Goal: Download file/media

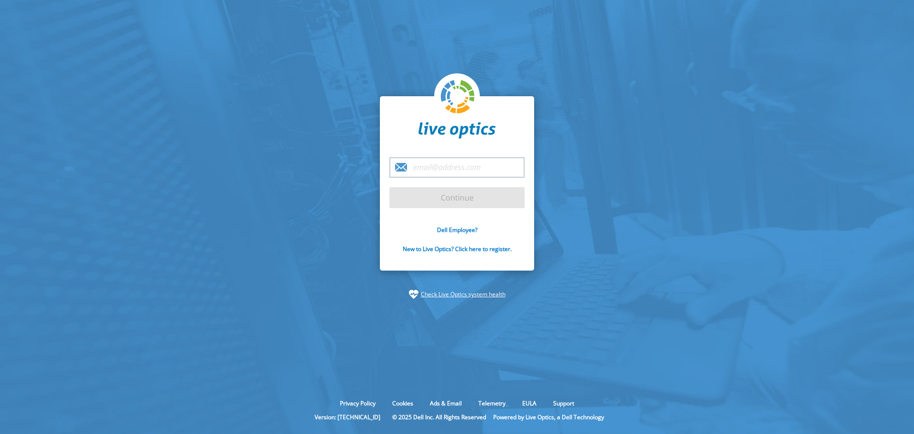
click at [437, 161] on input "email" at bounding box center [456, 167] width 135 height 20
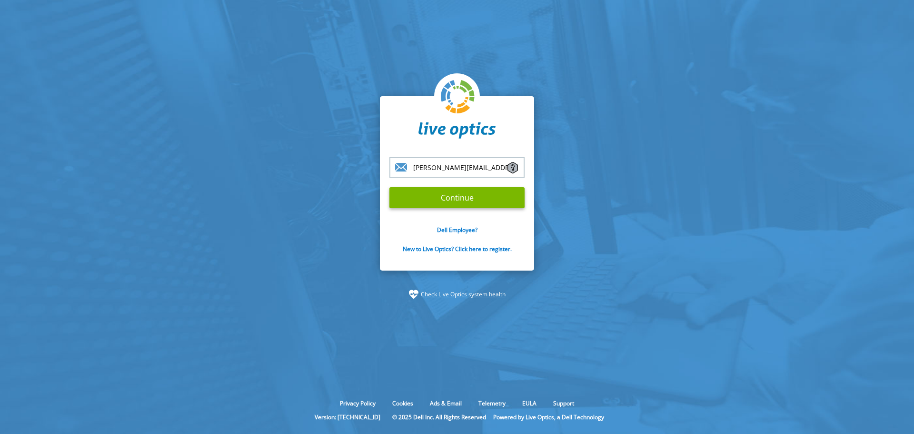
type input "[PERSON_NAME][EMAIL_ADDRESS][PERSON_NAME][PERSON_NAME][DOMAIN_NAME]"
click at [389, 187] on input "Continue" at bounding box center [456, 197] width 135 height 21
click at [454, 196] on input "Continue" at bounding box center [456, 197] width 135 height 21
click at [317, 215] on section "luciano.bastos@senac.br Continue Dell Employee? New to Live Optics? Click here …" at bounding box center [457, 197] width 914 height 395
drag, startPoint x: 496, startPoint y: 167, endPoint x: 304, endPoint y: 173, distance: 192.4
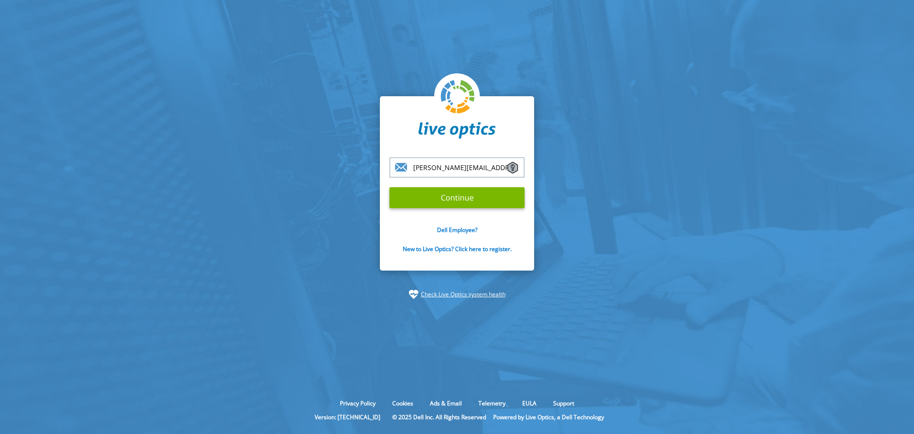
click at [304, 173] on section "luciano.bastos@senac.br Continue Dell Employee? New to Live Optics? Click here …" at bounding box center [457, 197] width 914 height 395
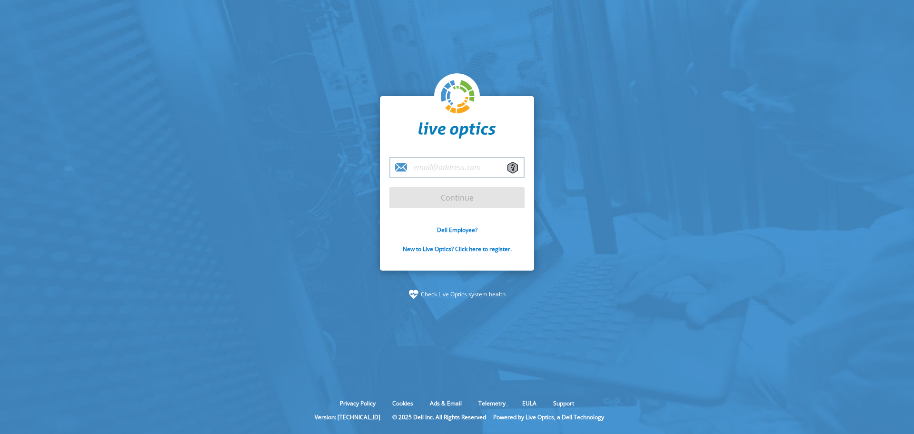
paste input "[PERSON_NAME][EMAIL_ADDRESS][PERSON_NAME][PERSON_NAME][DOMAIN_NAME]"
type input "[PERSON_NAME][EMAIL_ADDRESS][PERSON_NAME][PERSON_NAME][DOMAIN_NAME]"
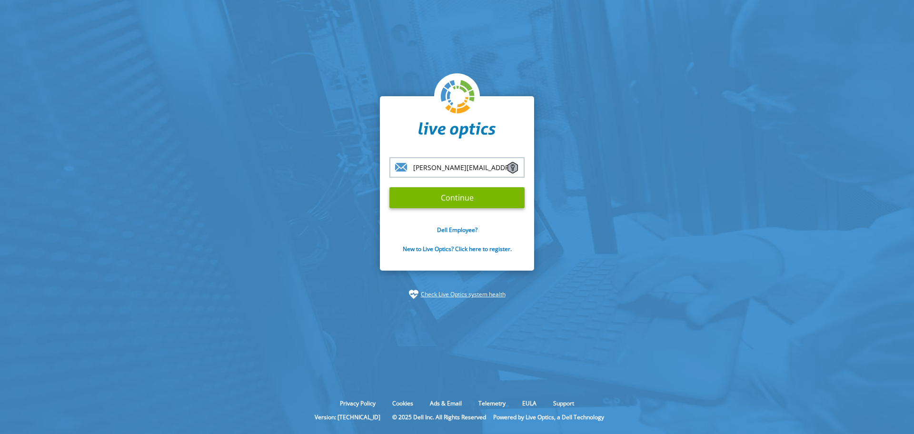
click at [389, 187] on input "Continue" at bounding box center [456, 197] width 135 height 21
click at [440, 196] on input "Continue" at bounding box center [456, 197] width 135 height 21
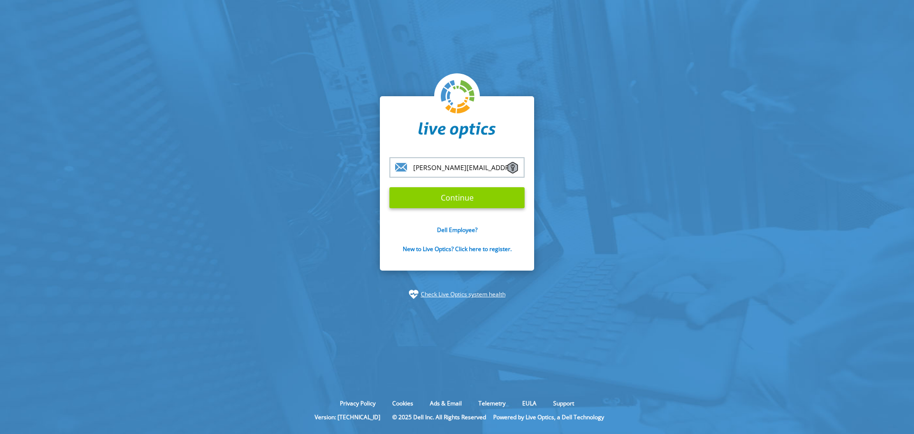
click at [440, 196] on input "Continue" at bounding box center [456, 197] width 135 height 21
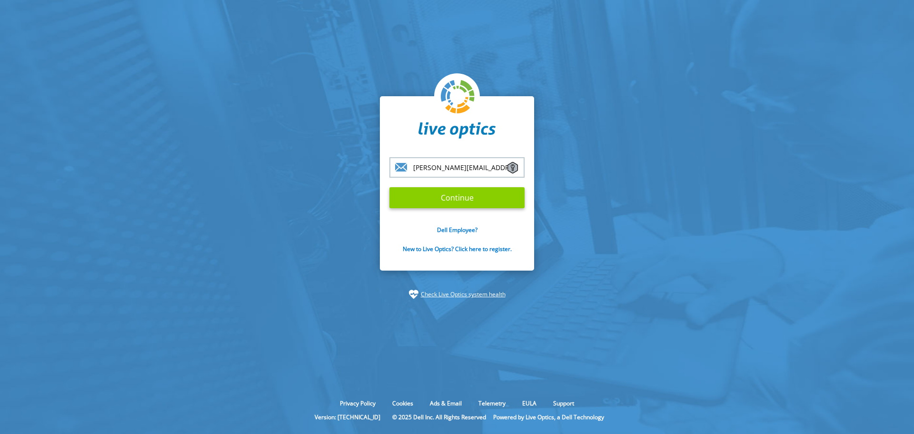
click at [440, 196] on input "Continue" at bounding box center [456, 197] width 135 height 21
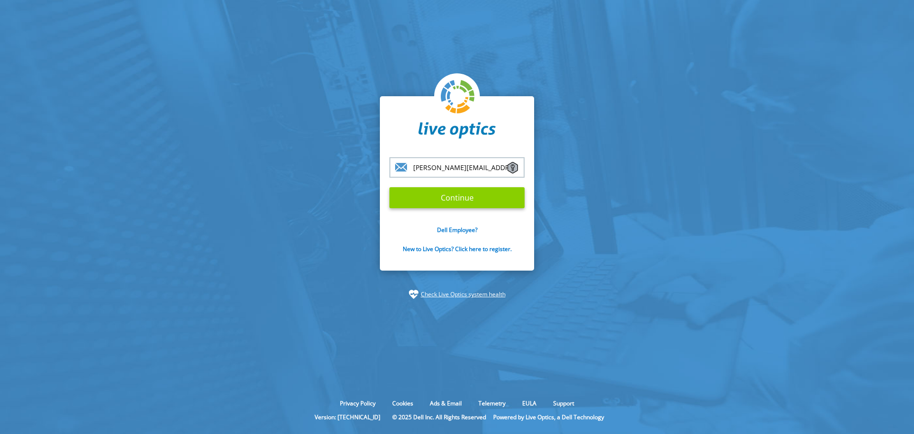
click at [472, 192] on input "Continue" at bounding box center [456, 197] width 135 height 21
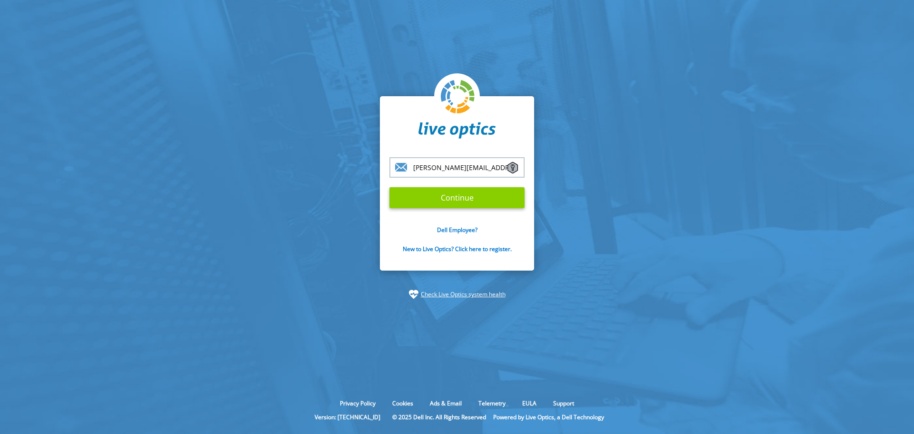
click at [472, 192] on input "Continue" at bounding box center [456, 197] width 135 height 21
click at [323, 142] on section "luciano.bastos@senac.br Continue Dell Employee? New to Live Optics? Click here …" at bounding box center [457, 197] width 914 height 395
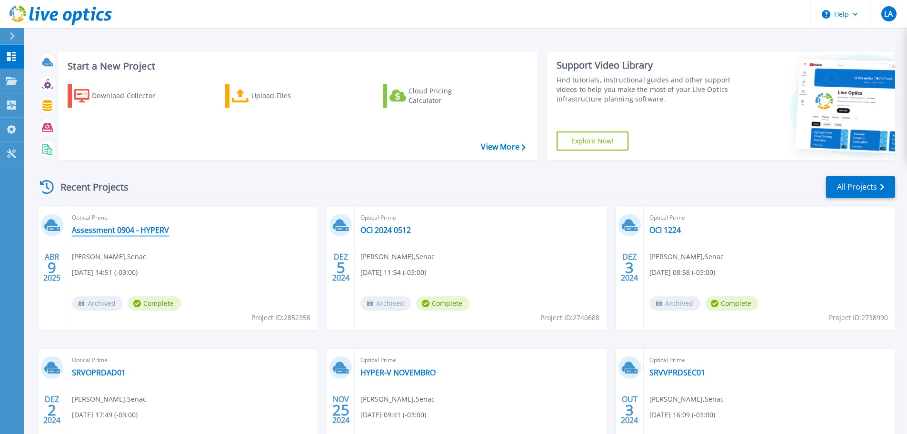
click at [145, 227] on link "Assessment 0904 - HYPERV" at bounding box center [120, 230] width 97 height 10
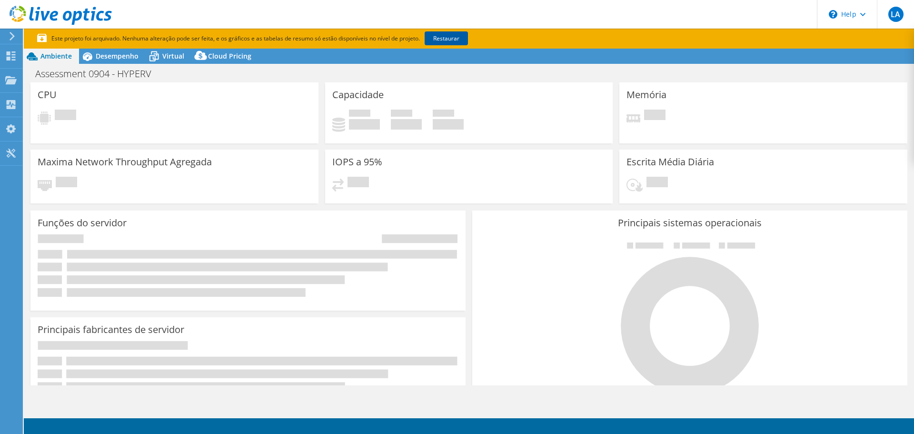
select select "SouthAmerica"
select select "BRL"
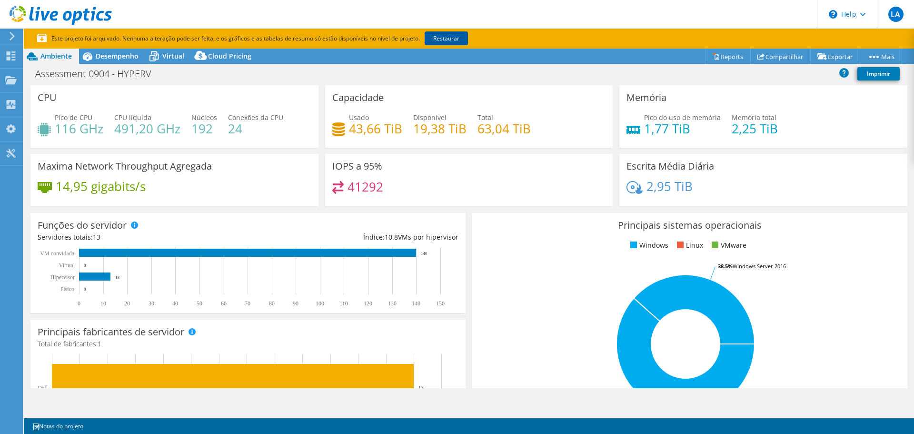
click at [440, 37] on link "Restaurar" at bounding box center [446, 38] width 43 height 14
click at [773, 56] on link "Compartilhar" at bounding box center [780, 56] width 60 height 15
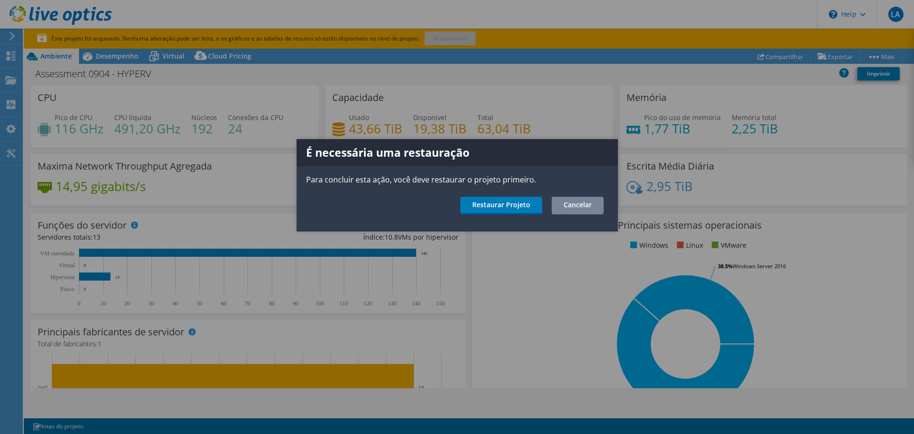
click at [578, 203] on link "Cancelar" at bounding box center [578, 206] width 52 height 18
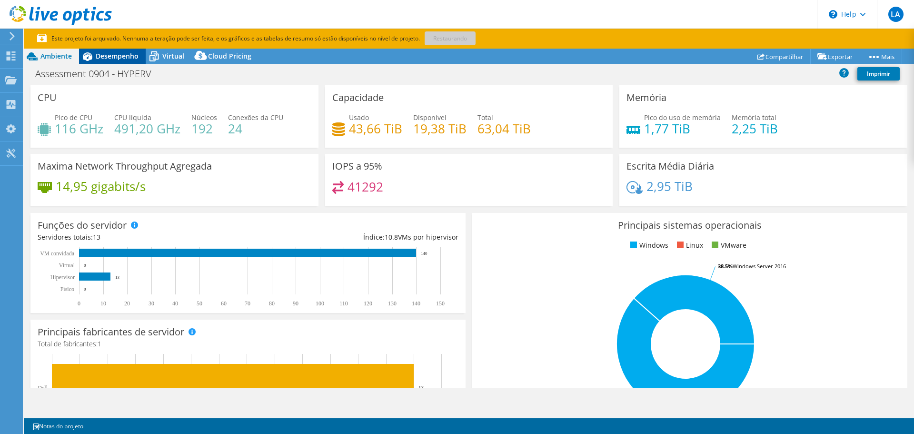
click at [100, 56] on span "Desempenho" at bounding box center [117, 55] width 43 height 9
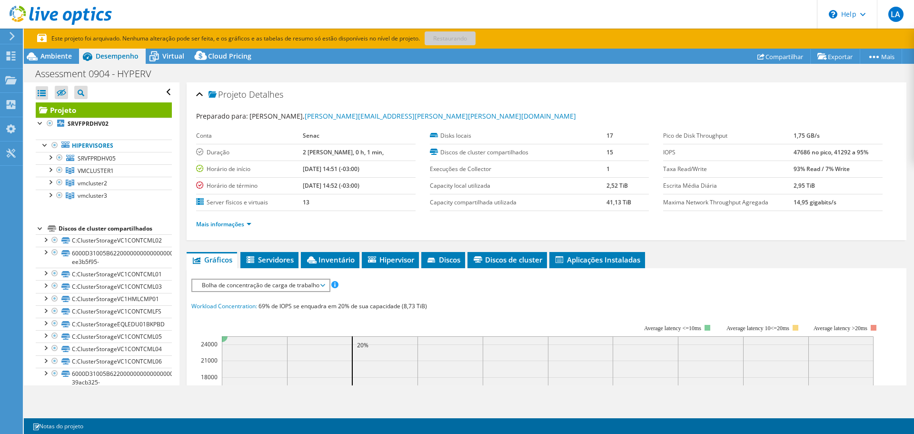
click at [169, 47] on section "Este projeto foi arquivado. Nenhuma alteração pode ser feita, e os gráficos e a…" at bounding box center [469, 39] width 890 height 20
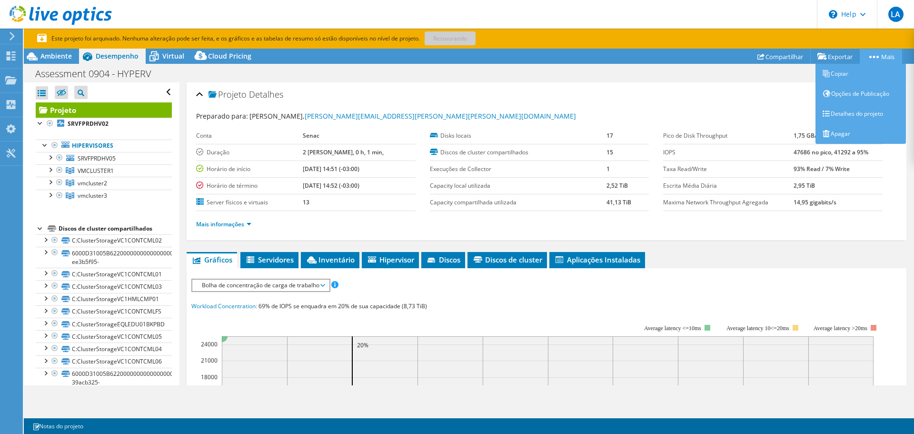
click at [877, 52] on link "Mais" at bounding box center [881, 56] width 42 height 15
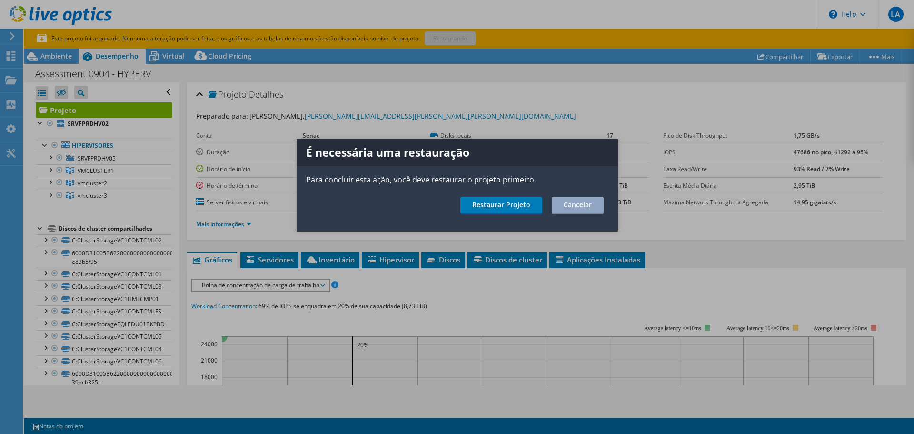
click at [877, 52] on div at bounding box center [457, 217] width 914 height 434
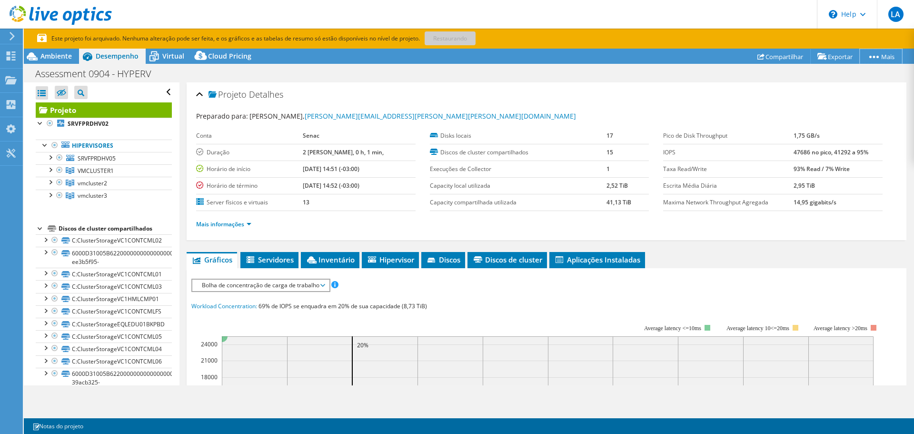
click at [877, 56] on link "Mais" at bounding box center [881, 56] width 42 height 15
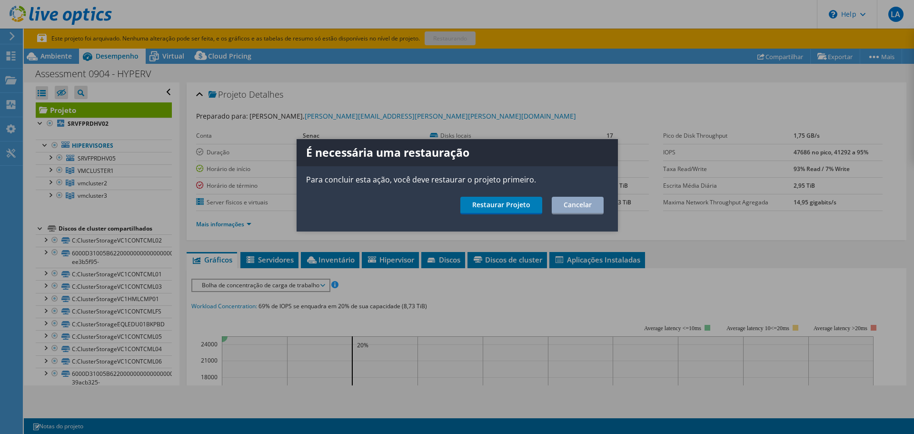
click at [877, 56] on div at bounding box center [457, 217] width 914 height 434
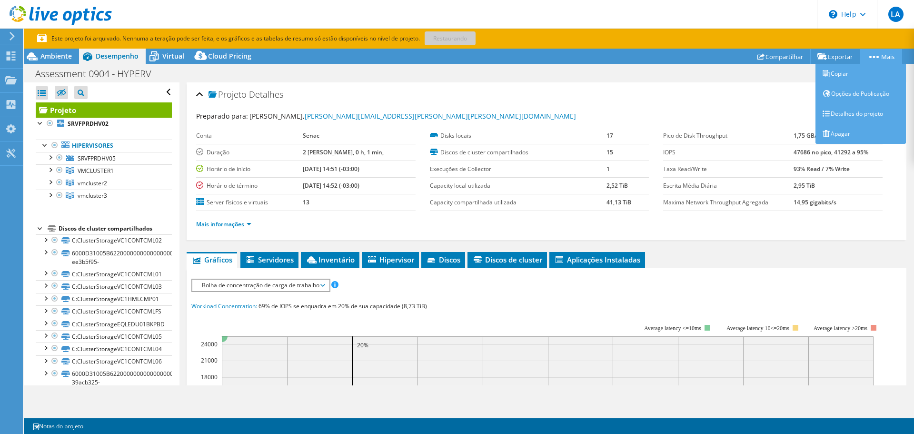
click at [879, 62] on link "Mais" at bounding box center [881, 56] width 42 height 15
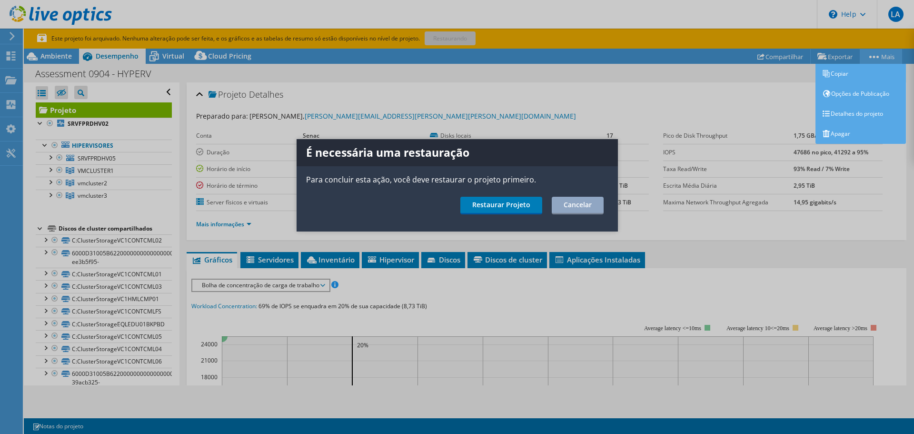
click at [879, 62] on div at bounding box center [457, 217] width 914 height 434
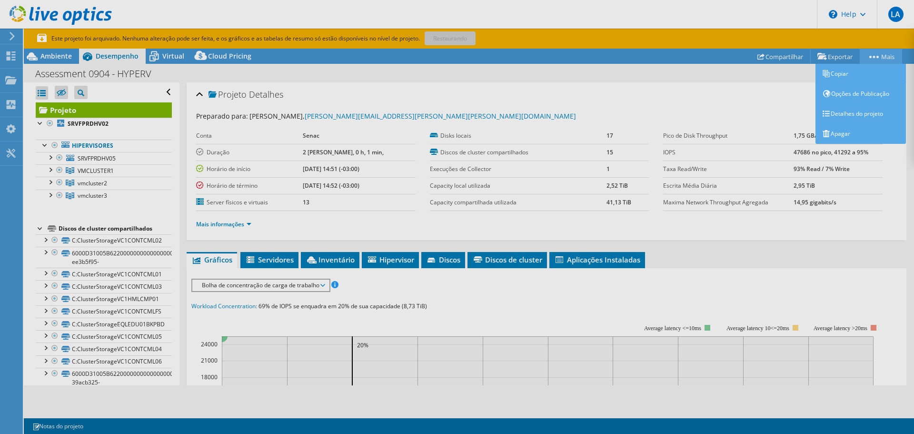
click at [879, 62] on div "Este projeto foi arquivado. Nenhuma alteração pode ser feita, e os gráficos e a…" at bounding box center [469, 231] width 890 height 405
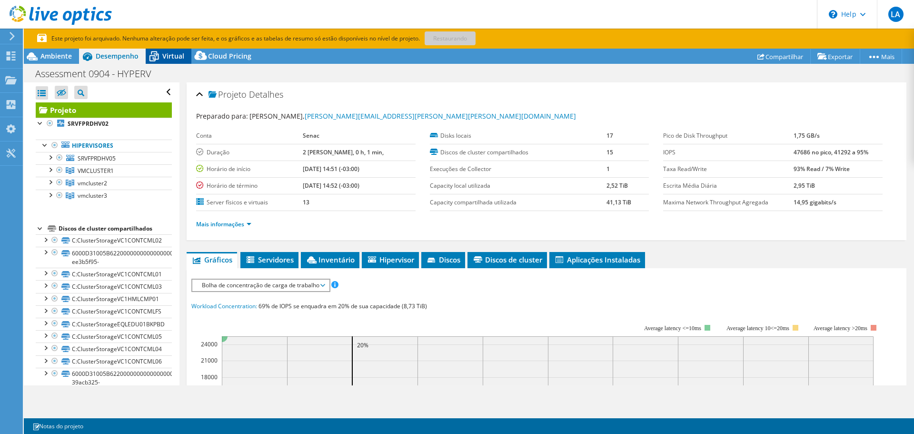
click at [168, 53] on span "Virtual" at bounding box center [173, 55] width 22 height 9
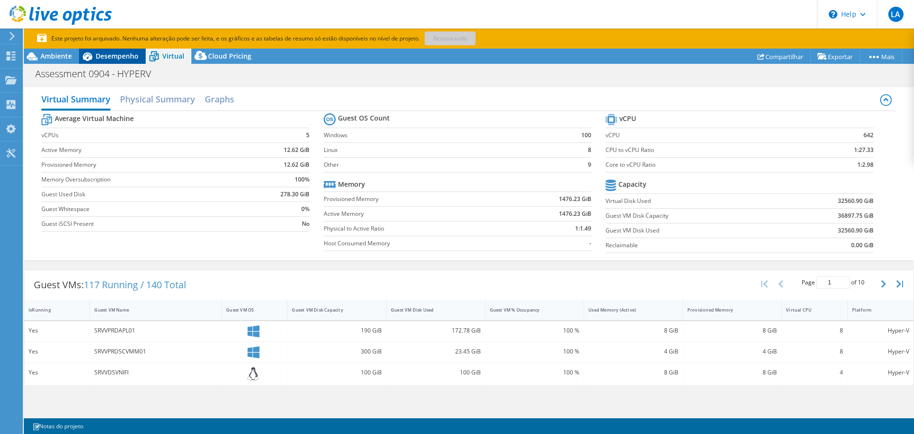
click at [111, 57] on span "Desempenho" at bounding box center [117, 55] width 43 height 9
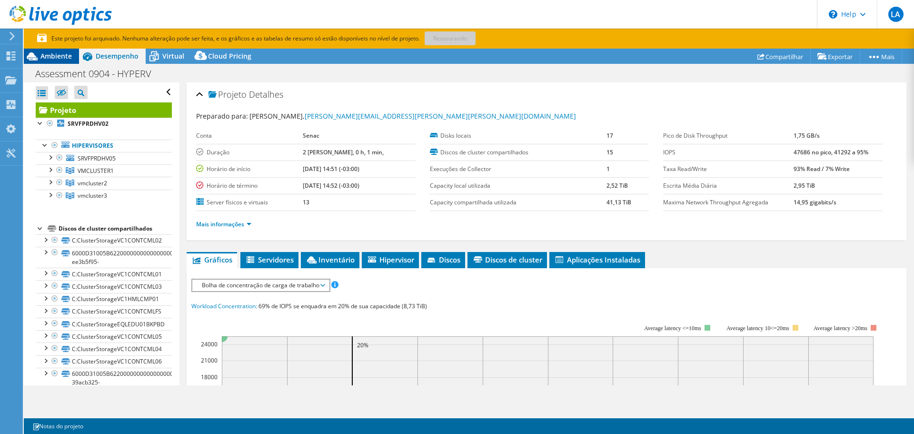
click at [53, 57] on span "Ambiente" at bounding box center [55, 55] width 31 height 9
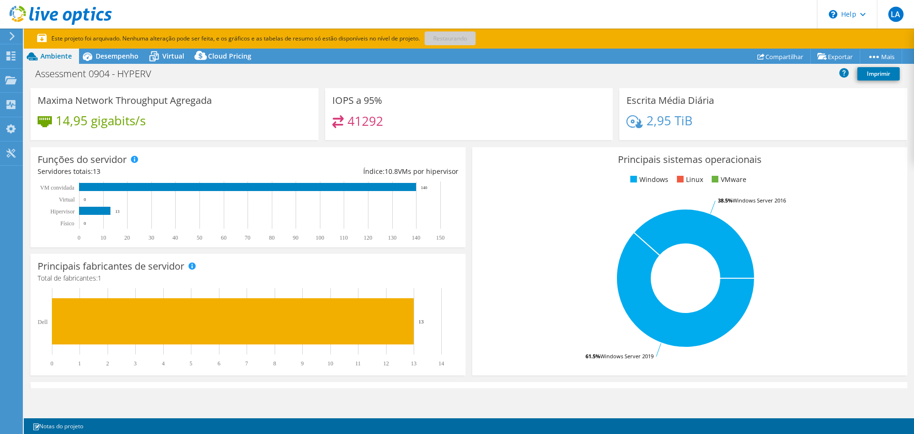
scroll to position [61, 0]
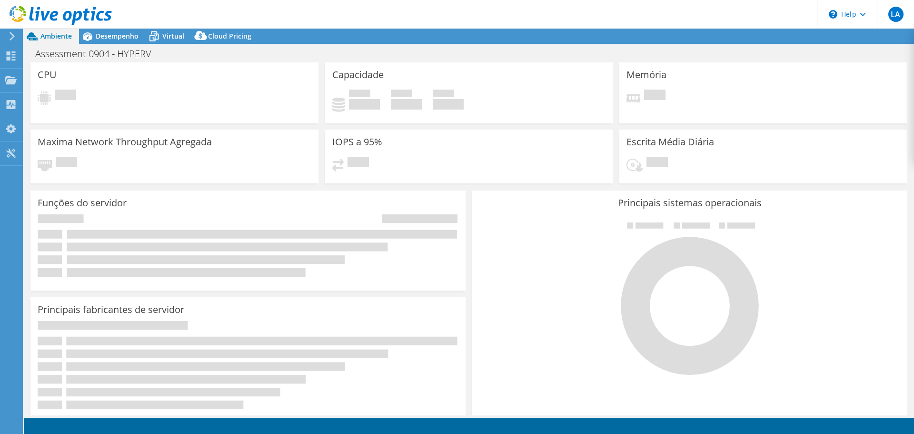
select select "SouthAmerica"
select select "USD"
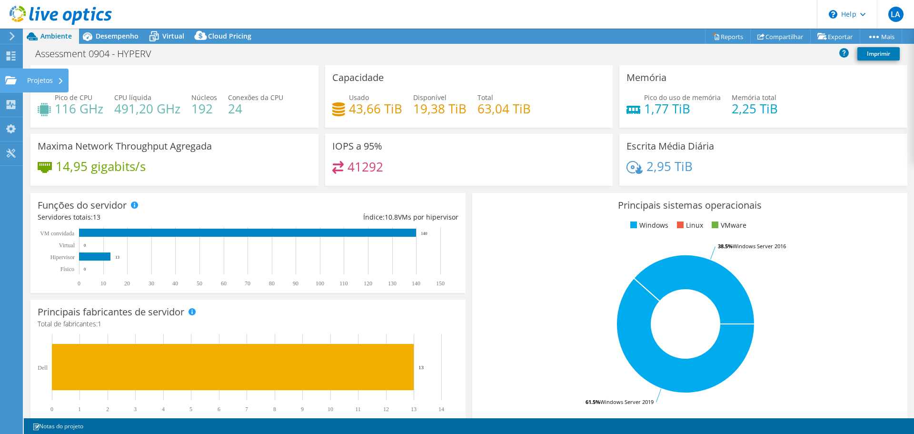
click at [47, 78] on div "Projetos" at bounding box center [45, 81] width 46 height 24
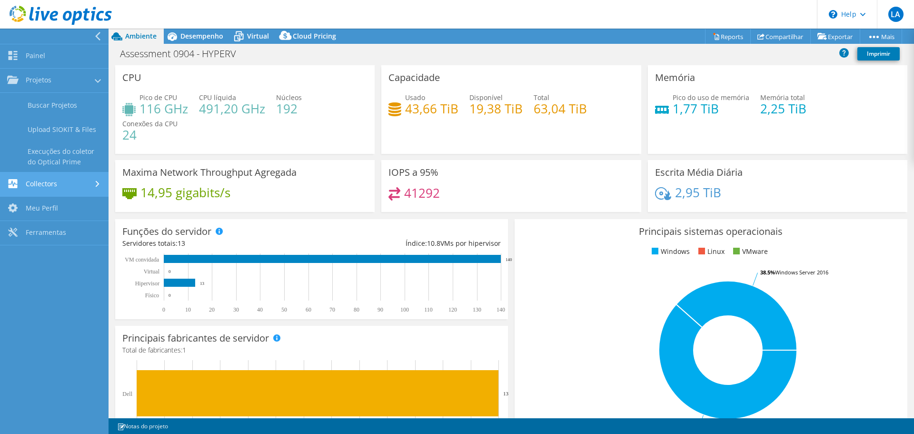
click at [56, 180] on link "Collectors" at bounding box center [54, 184] width 109 height 24
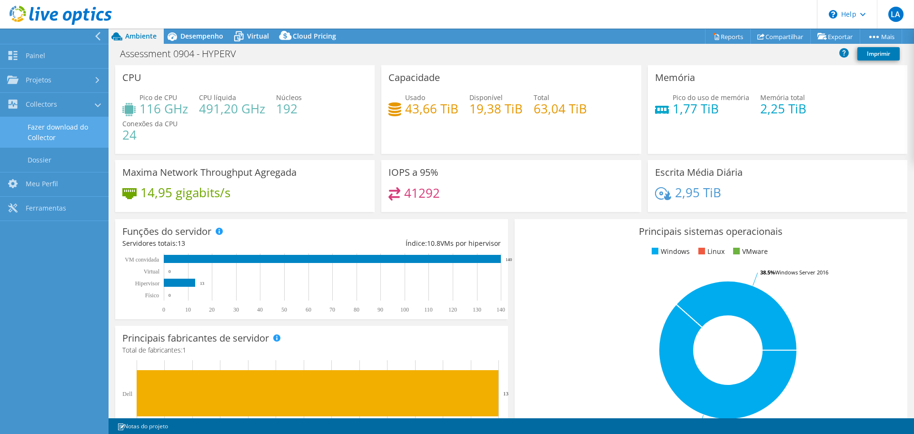
click at [55, 128] on link "Fazer download do Collector" at bounding box center [54, 132] width 109 height 30
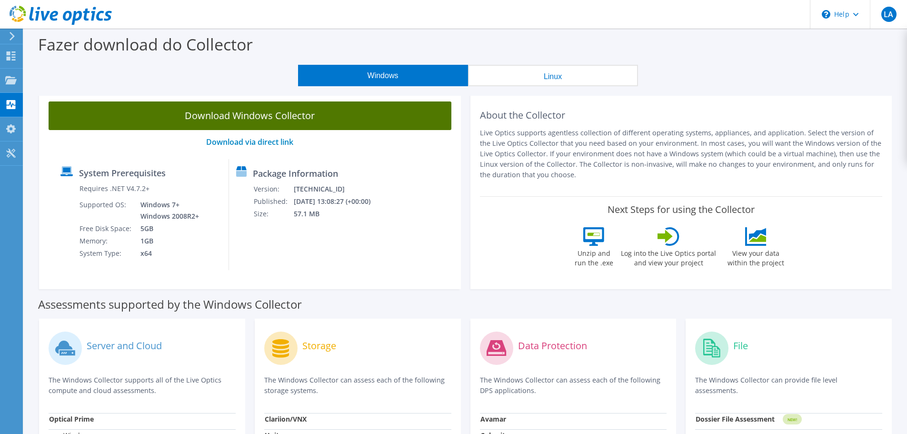
click at [236, 119] on link "Download Windows Collector" at bounding box center [250, 115] width 403 height 29
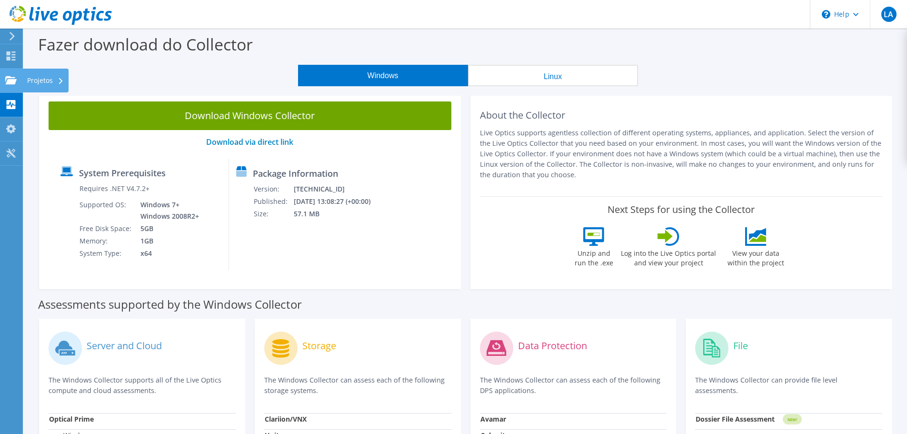
click at [12, 76] on icon at bounding box center [10, 80] width 11 height 9
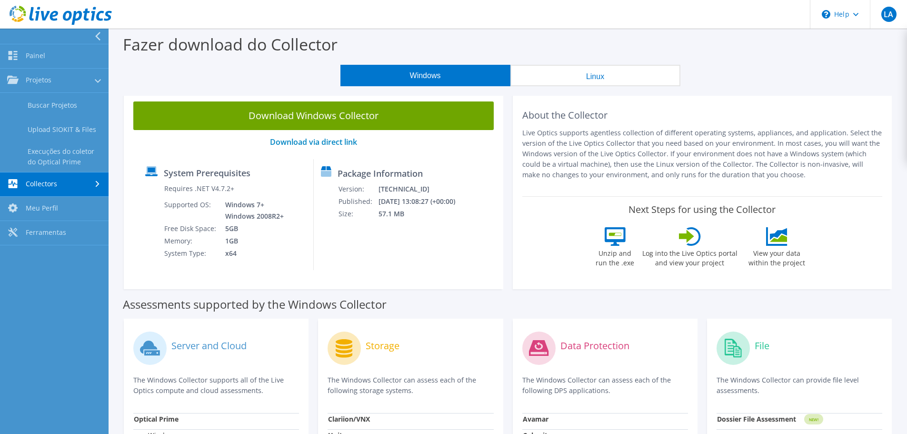
click at [97, 35] on use at bounding box center [97, 36] width 5 height 9
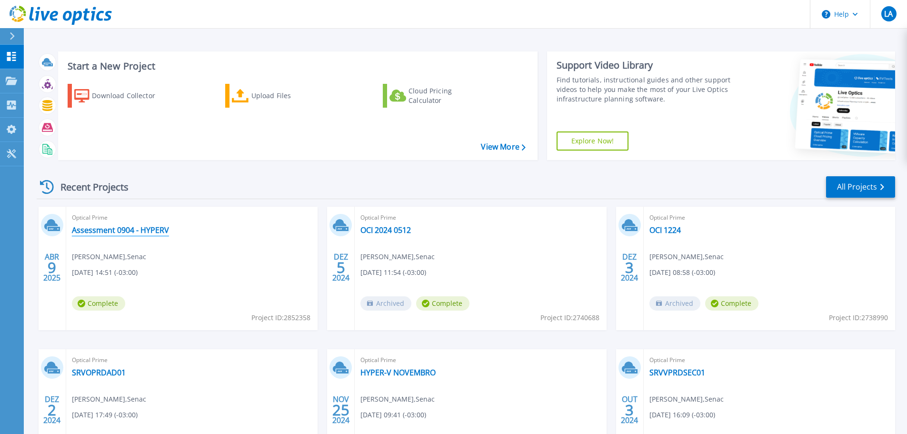
click at [129, 228] on link "Assessment 0904 - HYPERV" at bounding box center [120, 230] width 97 height 10
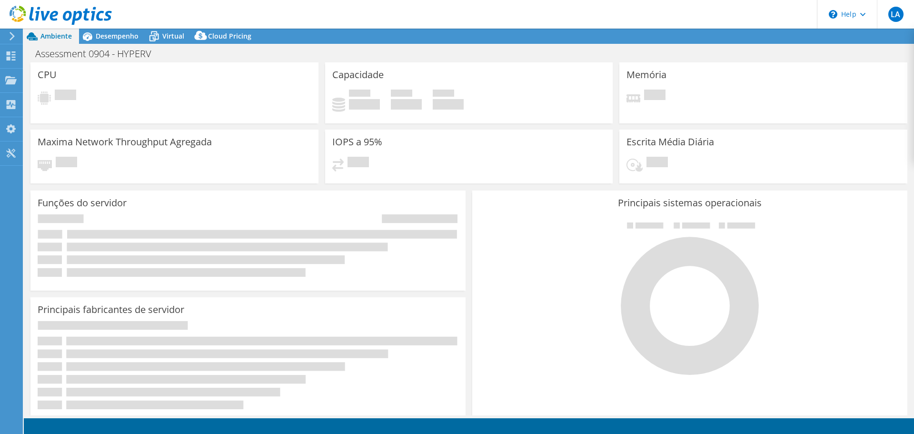
select select "SouthAmerica"
select select "USD"
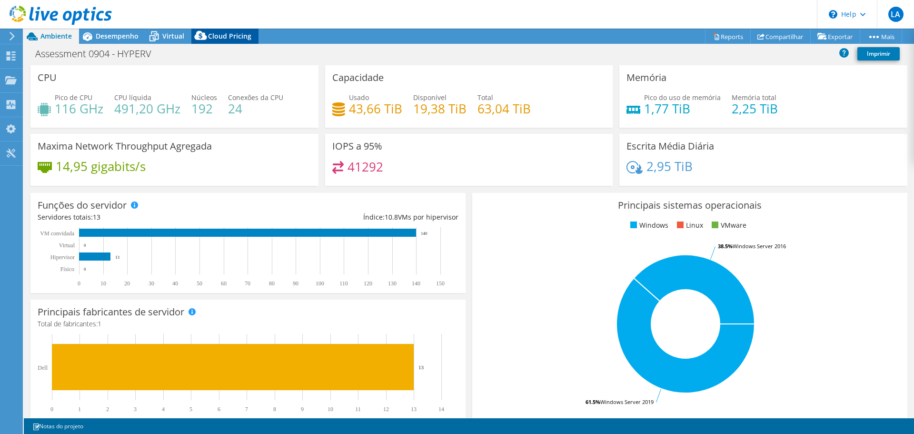
click at [238, 40] on span "Cloud Pricing" at bounding box center [229, 35] width 43 height 9
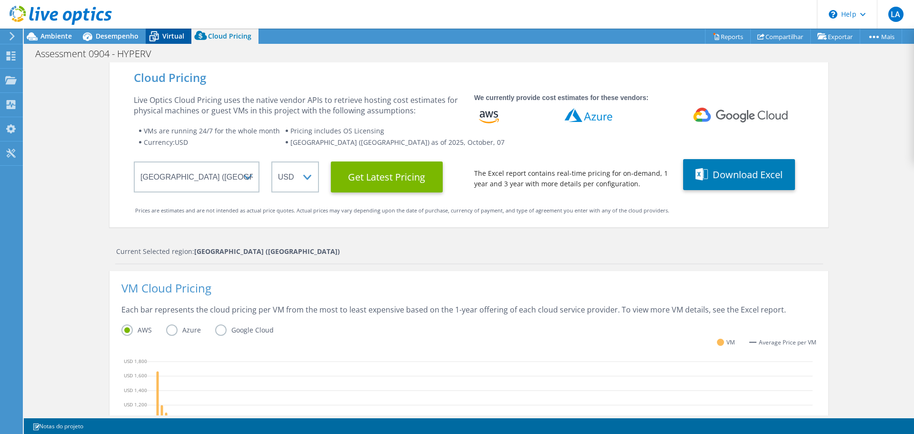
click at [174, 37] on span "Virtual" at bounding box center [173, 35] width 22 height 9
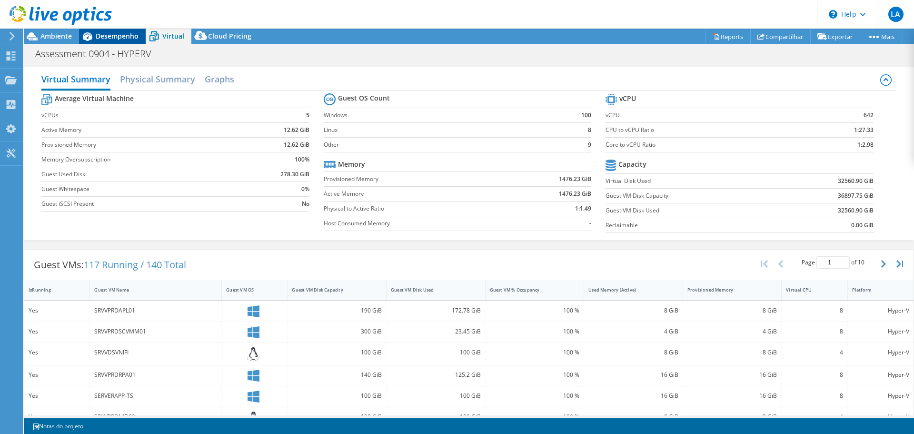
click at [107, 40] on div "Desempenho" at bounding box center [112, 36] width 67 height 15
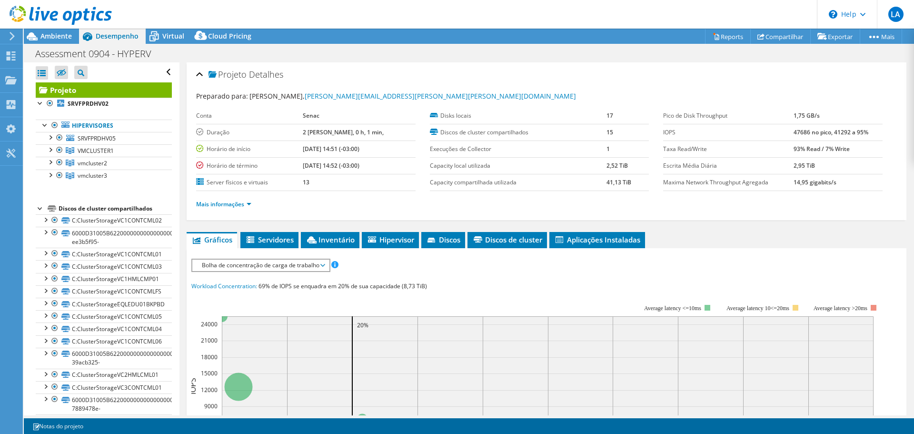
click at [47, 31] on div at bounding box center [56, 16] width 112 height 32
click at [714, 33] on link "Reports" at bounding box center [728, 36] width 46 height 15
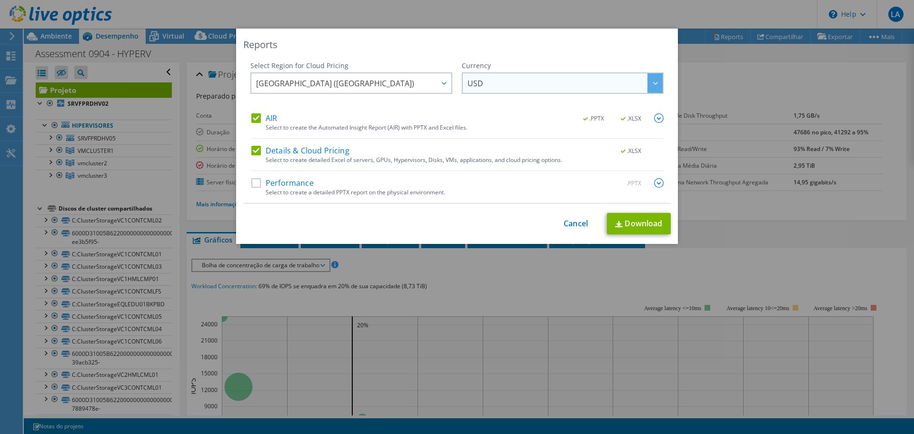
click at [494, 83] on span "USD" at bounding box center [564, 83] width 195 height 20
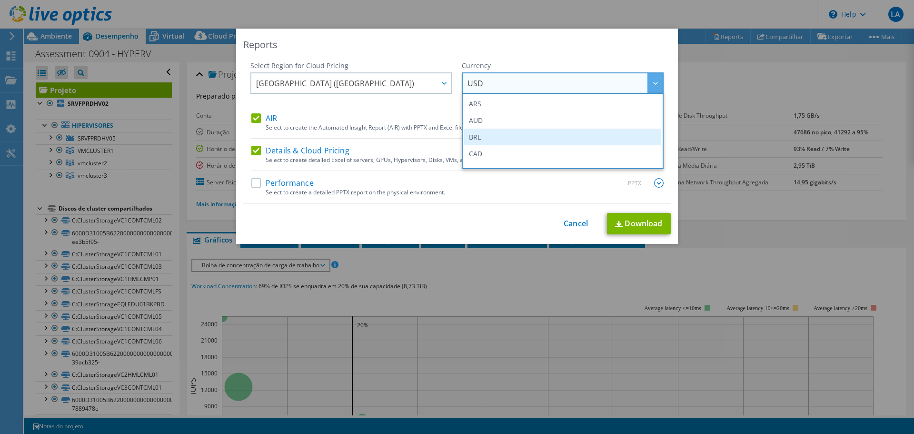
click at [494, 134] on li "BRL" at bounding box center [562, 137] width 197 height 17
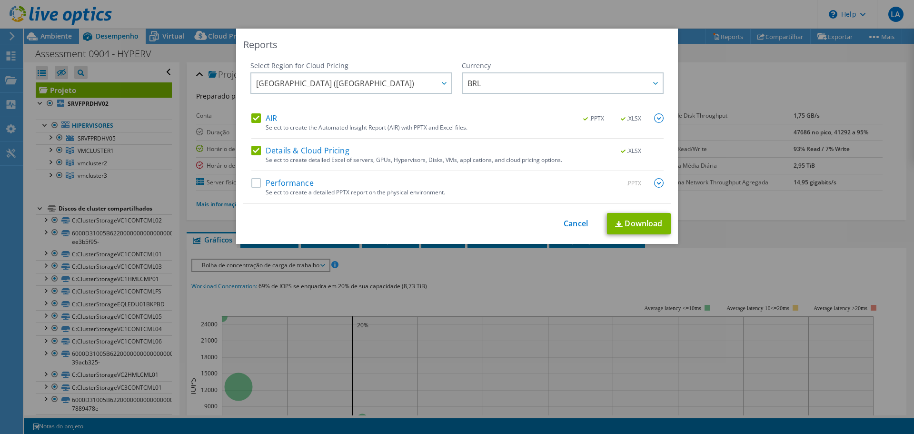
click at [251, 180] on label "Performance" at bounding box center [282, 183] width 62 height 10
click at [0, 0] on input "Performance" at bounding box center [0, 0] width 0 height 0
click at [443, 85] on div at bounding box center [443, 83] width 15 height 20
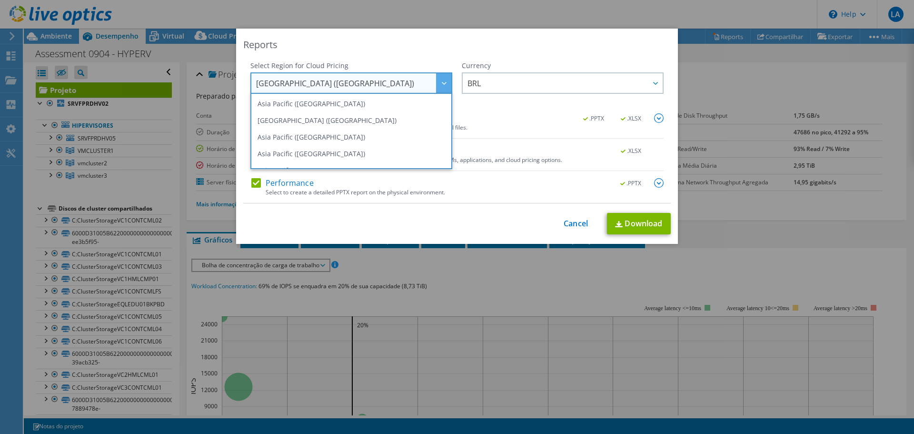
click at [442, 84] on icon at bounding box center [444, 83] width 5 height 3
click at [623, 229] on link "Download" at bounding box center [639, 223] width 64 height 21
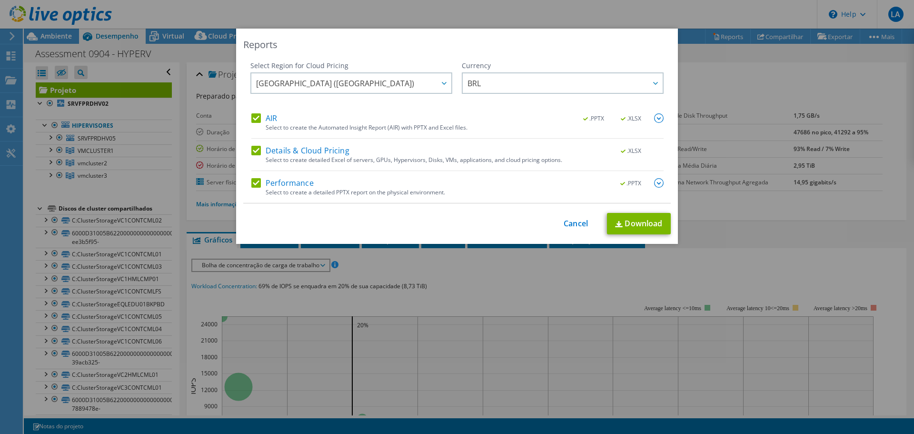
click at [251, 13] on div "Reports Select Region for Cloud Pricing Asia Pacific (Hong Kong) Asia Pacific (…" at bounding box center [457, 217] width 914 height 434
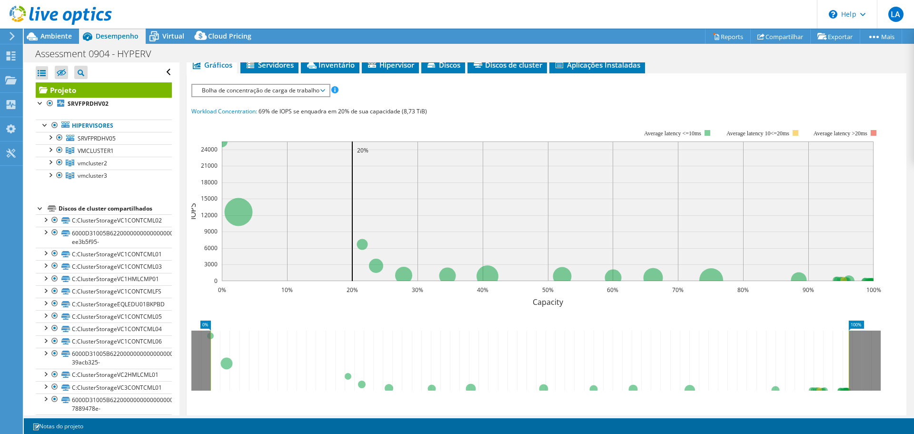
scroll to position [261, 0]
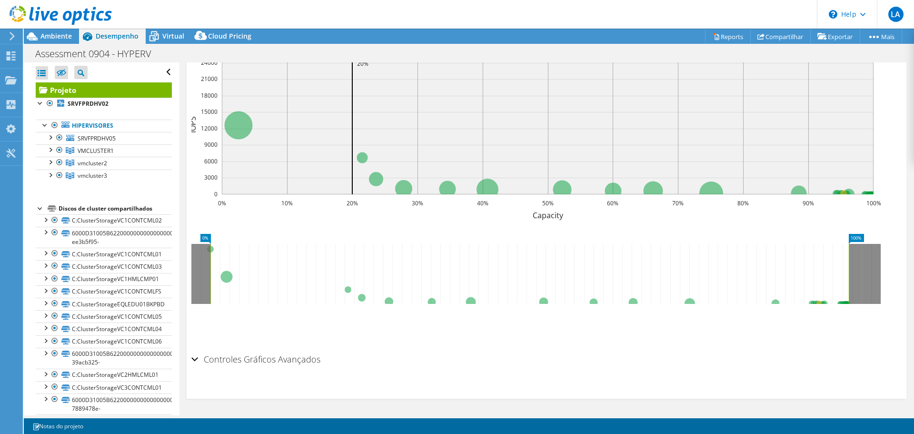
click at [247, 359] on h2 "Controles Gráficos Avançados" at bounding box center [255, 358] width 129 height 19
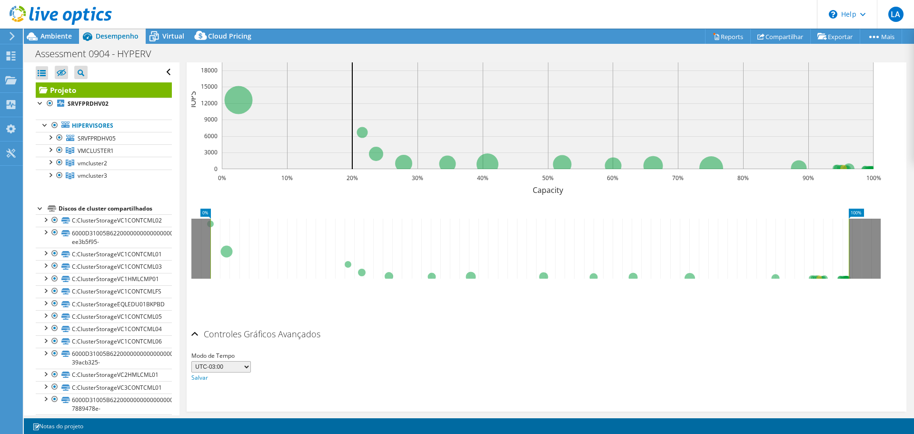
scroll to position [299, 0]
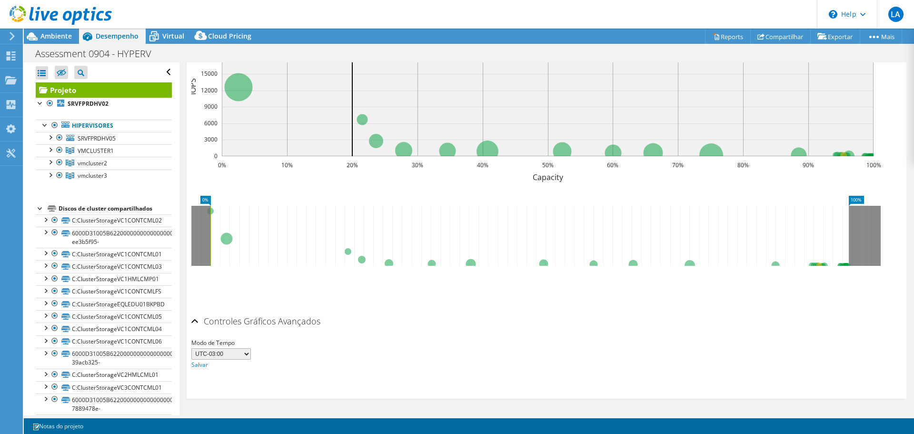
click at [248, 322] on h2 "Controles Gráficos Avançados" at bounding box center [255, 320] width 129 height 19
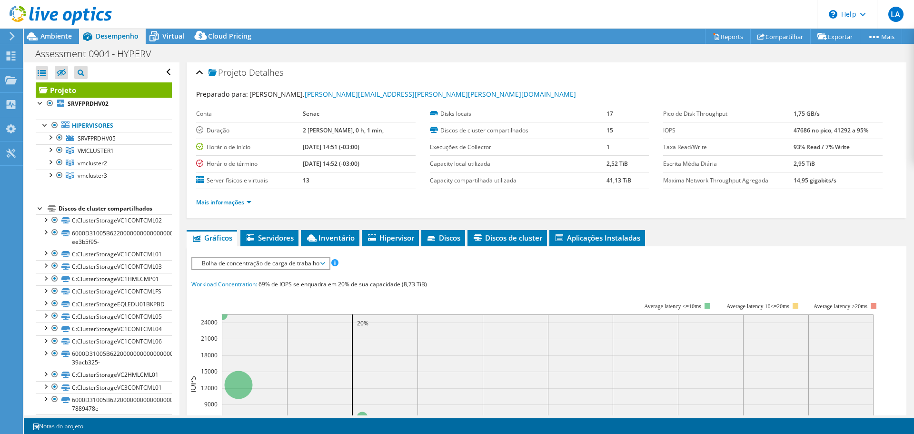
scroll to position [0, 0]
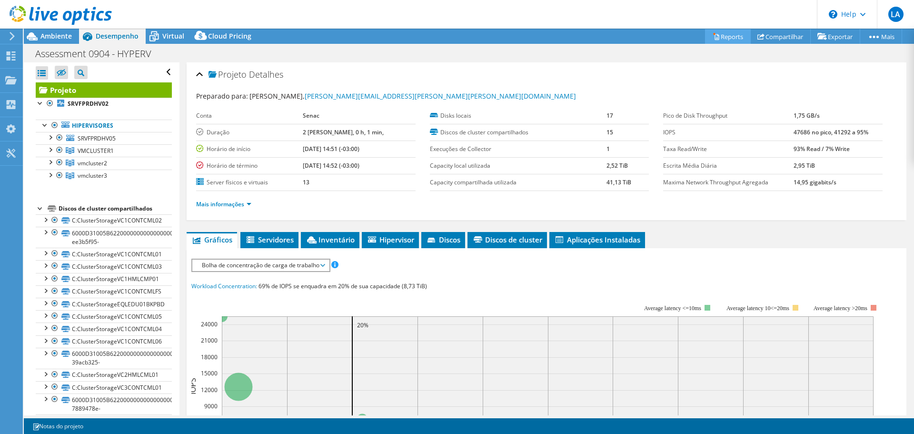
click at [716, 32] on link "Reports" at bounding box center [728, 36] width 46 height 15
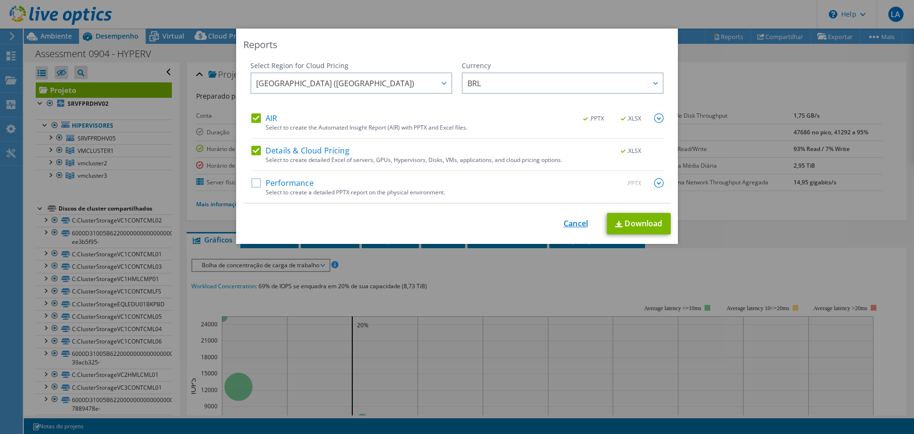
click at [575, 228] on link "Cancel" at bounding box center [576, 223] width 24 height 9
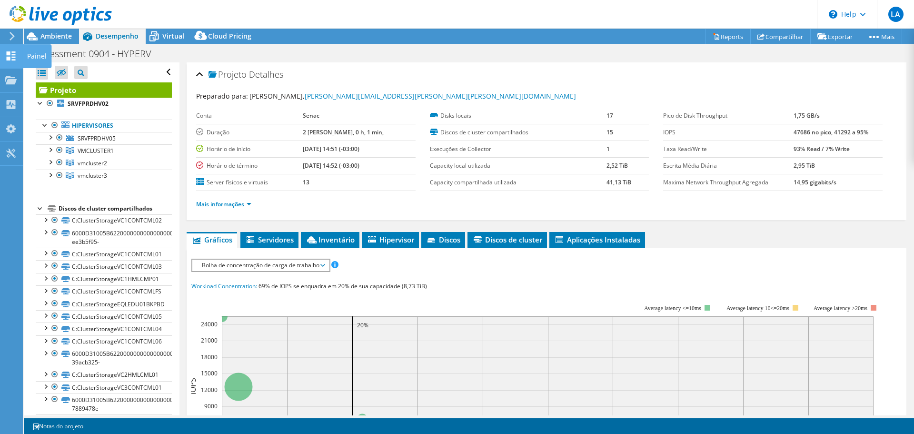
click at [13, 51] on icon at bounding box center [10, 55] width 11 height 9
click at [42, 20] on icon at bounding box center [61, 16] width 102 height 20
click at [42, 28] on div at bounding box center [56, 16] width 112 height 32
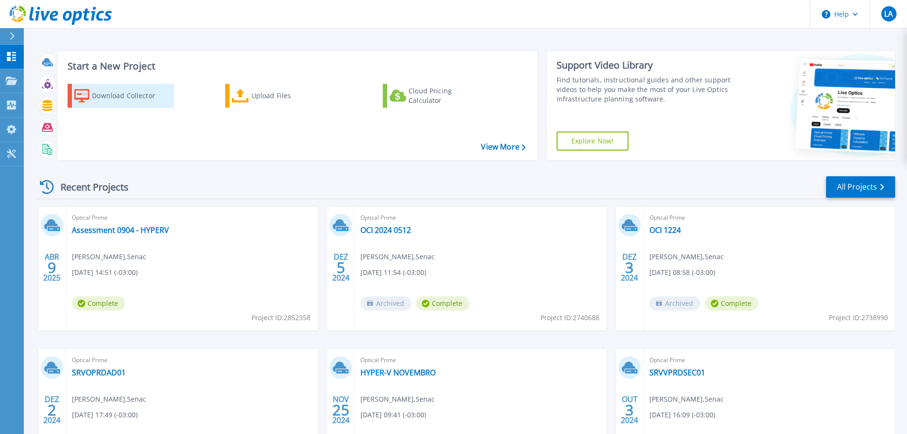
click at [140, 89] on div "Download Collector" at bounding box center [130, 95] width 76 height 19
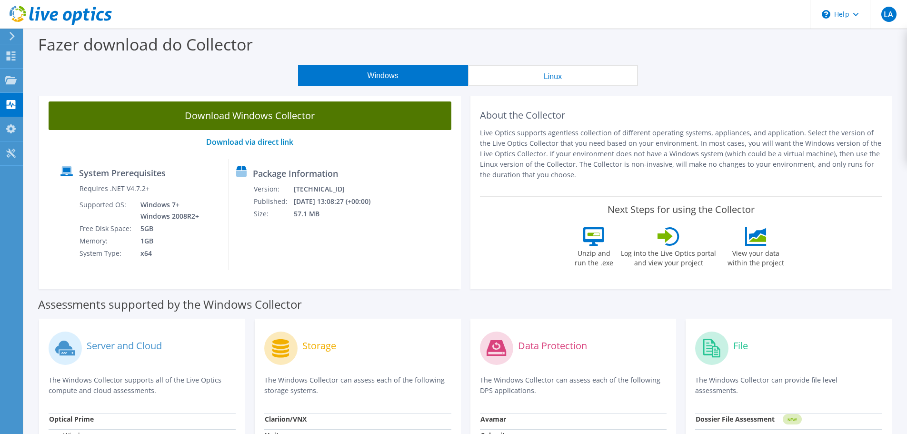
drag, startPoint x: 0, startPoint y: 0, endPoint x: 265, endPoint y: 116, distance: 289.5
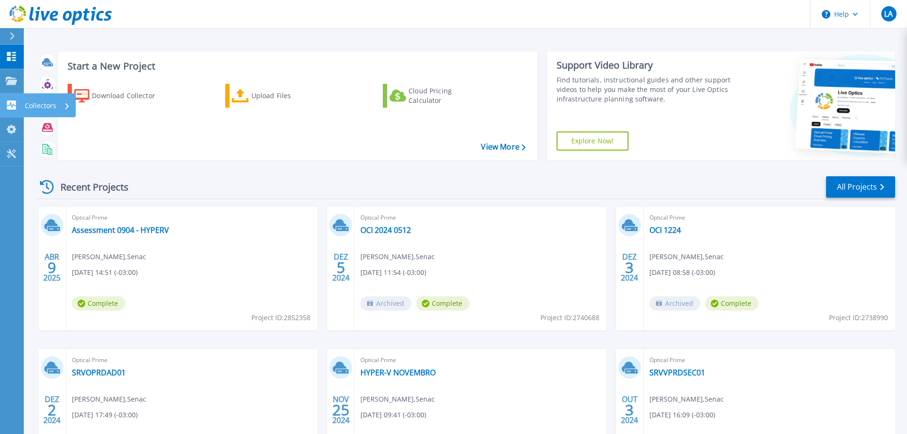
click at [30, 105] on p "Collectors" at bounding box center [40, 105] width 31 height 25
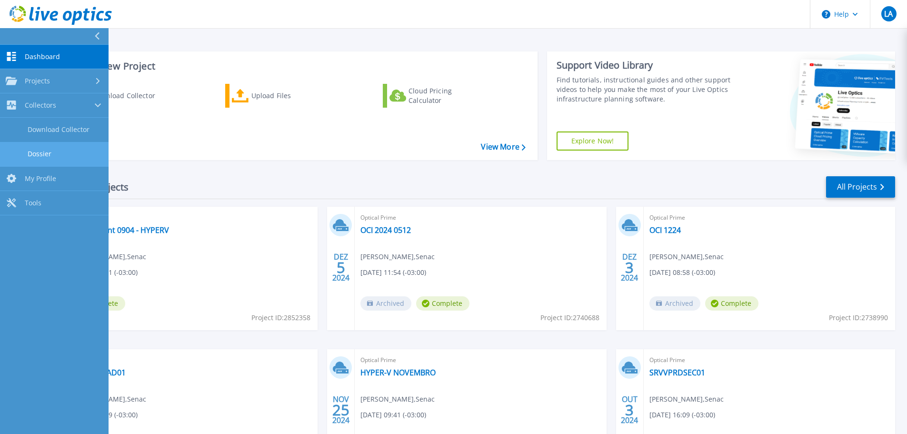
click at [59, 149] on link "Dossier" at bounding box center [54, 154] width 109 height 24
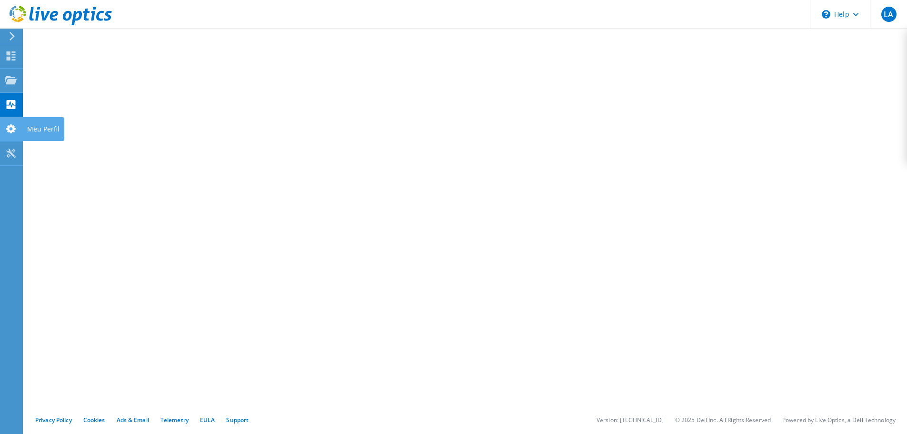
click at [14, 129] on use at bounding box center [11, 128] width 10 height 9
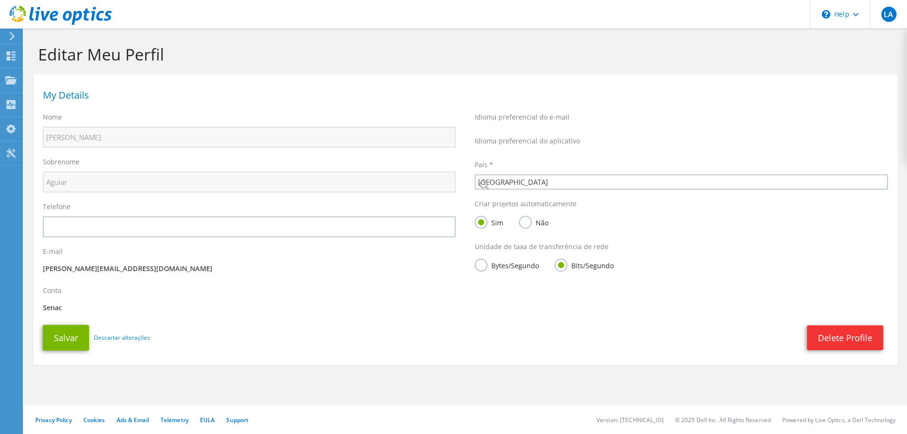
select select "30"
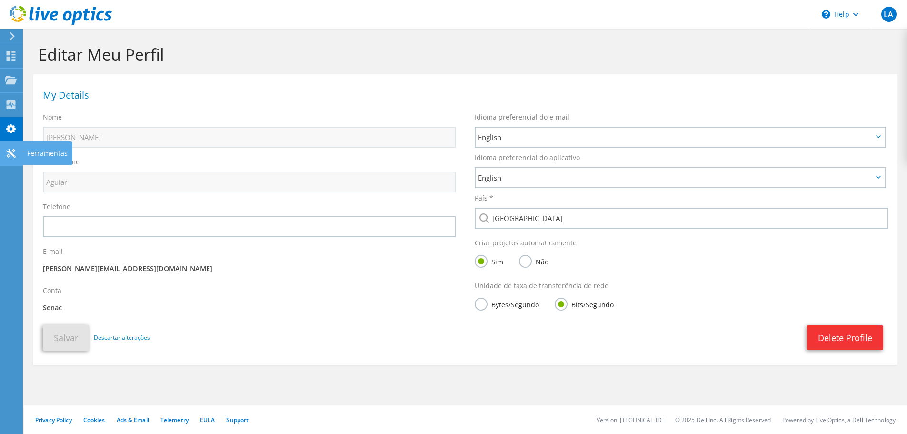
click at [11, 152] on use at bounding box center [10, 153] width 9 height 9
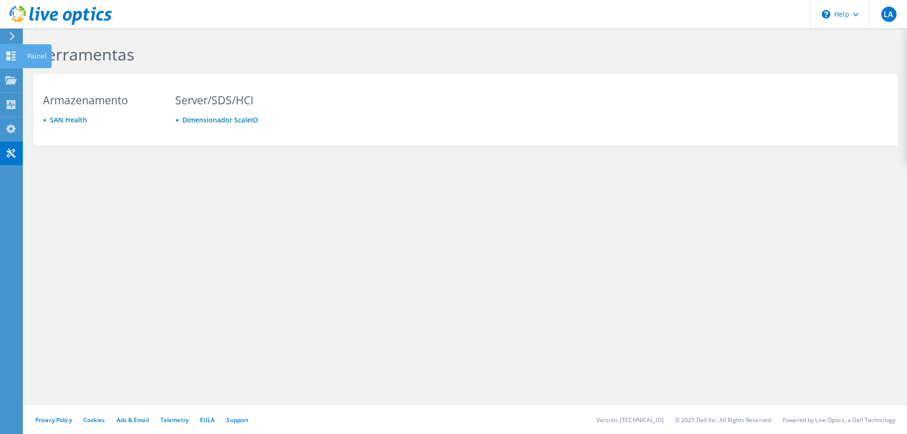
click at [9, 58] on use at bounding box center [11, 55] width 9 height 9
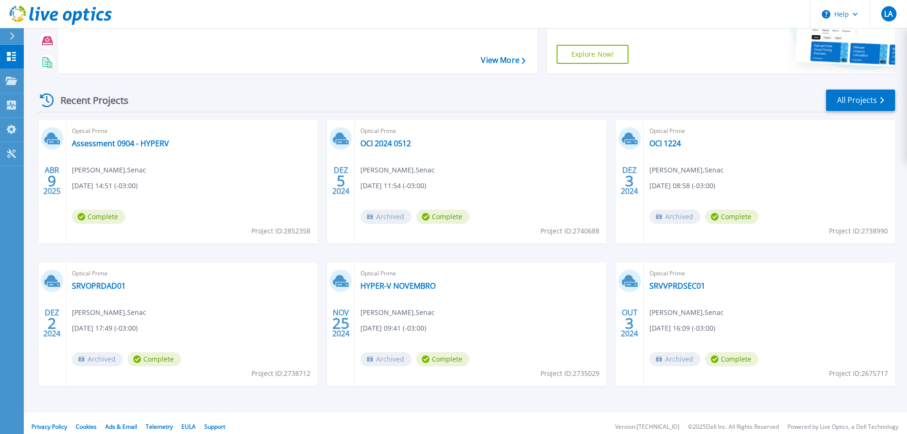
scroll to position [94, 0]
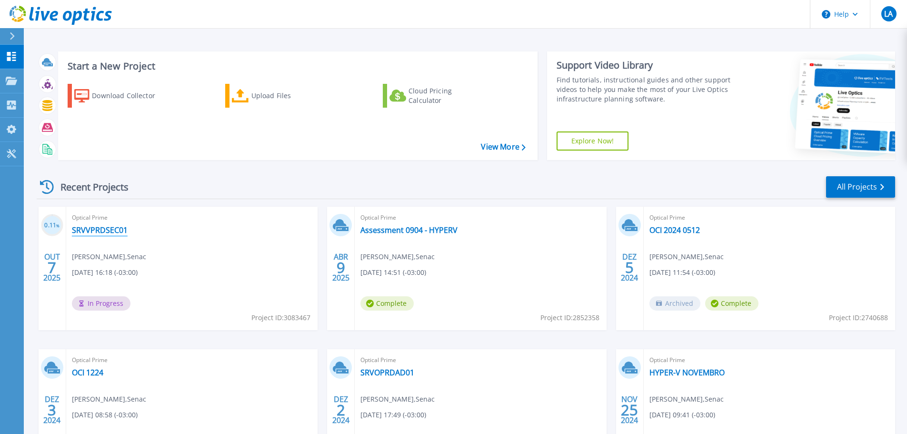
click at [105, 226] on link "SRVVPRDSEC01" at bounding box center [100, 230] width 56 height 10
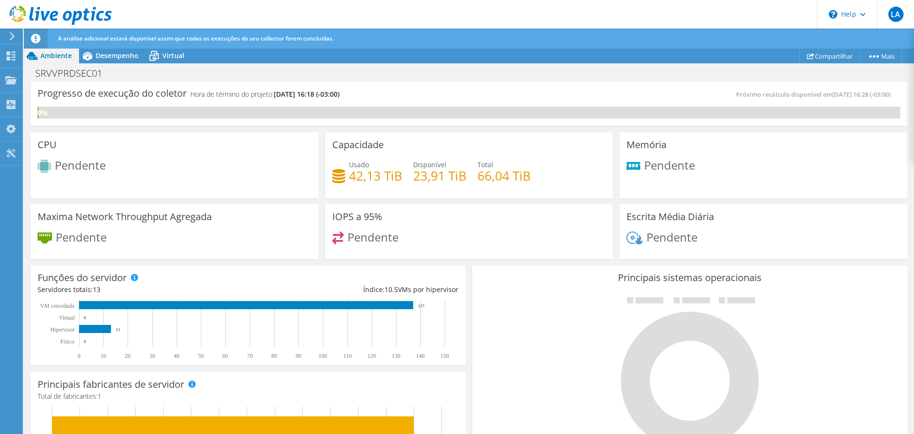
scroll to position [95, 0]
